Goal: Check status: Check status

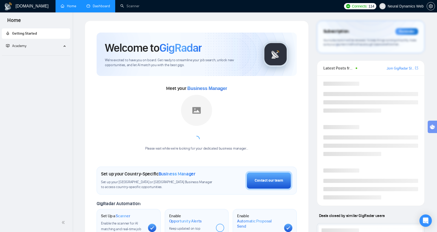
drag, startPoint x: 0, startPoint y: 0, endPoint x: 101, endPoint y: 6, distance: 101.4
click at [101, 6] on link "Dashboard" at bounding box center [99, 6] width 24 height 4
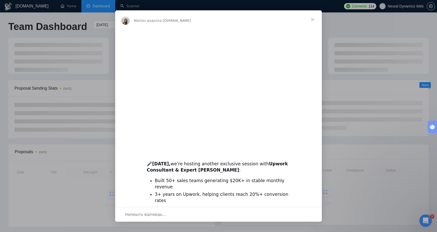
click at [314, 18] on span "Закрити" at bounding box center [312, 19] width 19 height 19
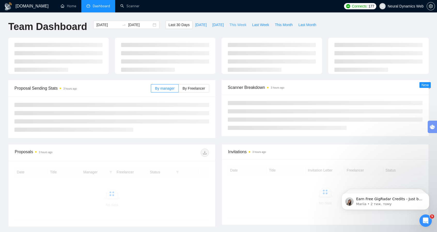
click at [237, 23] on span "This Week" at bounding box center [237, 25] width 17 height 6
type input "[DATE]"
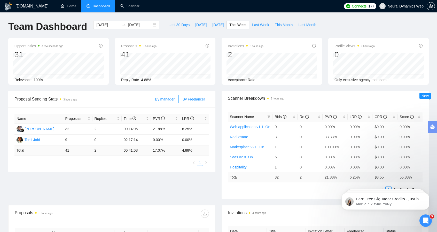
click at [188, 98] on span "By Freelancer" at bounding box center [194, 99] width 22 height 4
click at [179, 100] on input "By Freelancer" at bounding box center [179, 100] width 0 height 0
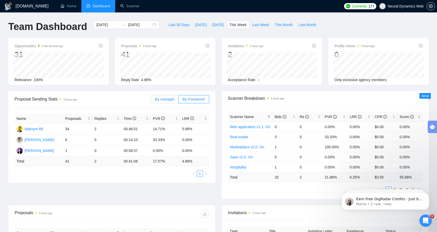
click at [164, 97] on span "By manager" at bounding box center [164, 99] width 19 height 4
click at [151, 100] on input "By manager" at bounding box center [151, 100] width 0 height 0
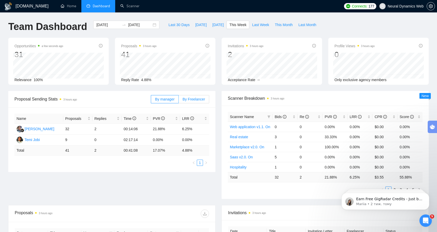
click at [186, 98] on span "By Freelancer" at bounding box center [194, 99] width 22 height 4
click at [179, 100] on input "By Freelancer" at bounding box center [179, 100] width 0 height 0
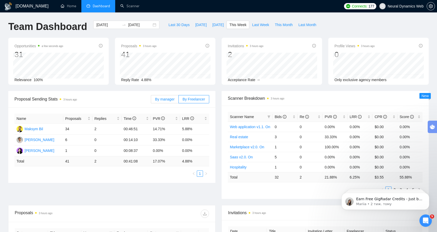
click at [168, 99] on span "By manager" at bounding box center [164, 99] width 19 height 4
click at [151, 100] on input "By manager" at bounding box center [151, 100] width 0 height 0
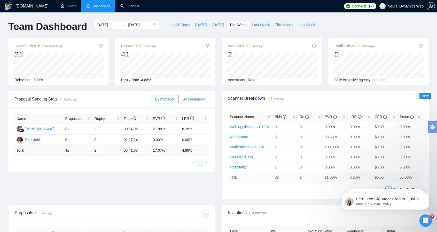
click at [181, 100] on label "By Freelancer" at bounding box center [194, 99] width 30 height 8
click at [179, 100] on input "By Freelancer" at bounding box center [179, 100] width 0 height 0
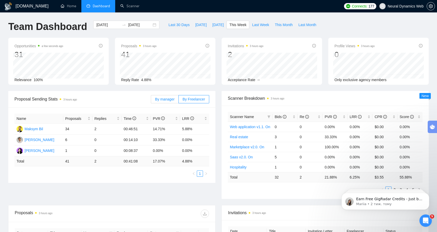
click at [165, 102] on label "By manager" at bounding box center [165, 99] width 28 height 8
click at [151, 100] on input "By manager" at bounding box center [151, 100] width 0 height 0
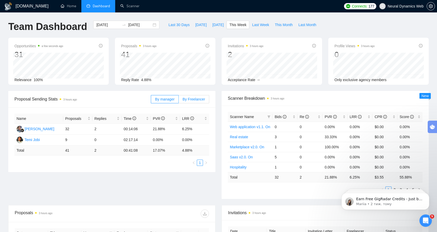
click at [193, 101] on span "By Freelancer" at bounding box center [194, 99] width 22 height 4
click at [179, 100] on input "By Freelancer" at bounding box center [179, 100] width 0 height 0
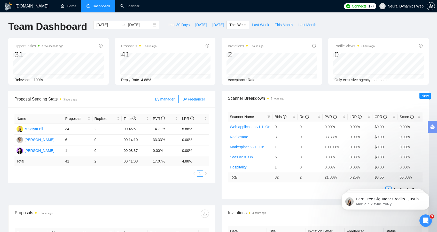
click at [167, 99] on span "By manager" at bounding box center [164, 99] width 19 height 4
click at [151, 100] on input "By manager" at bounding box center [151, 100] width 0 height 0
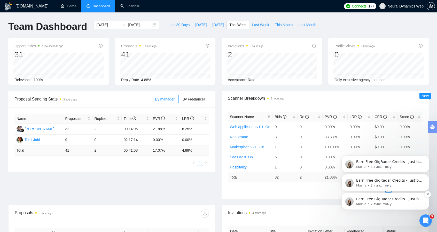
click at [357, 201] on p "Earn Free GigRadar Credits - Just by Sharing Your Story! 💬 Want more credits fo…" at bounding box center [389, 199] width 67 height 5
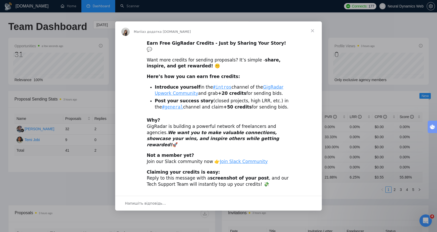
click at [313, 36] on span "Закрити" at bounding box center [312, 30] width 19 height 19
